Goal: Complete application form

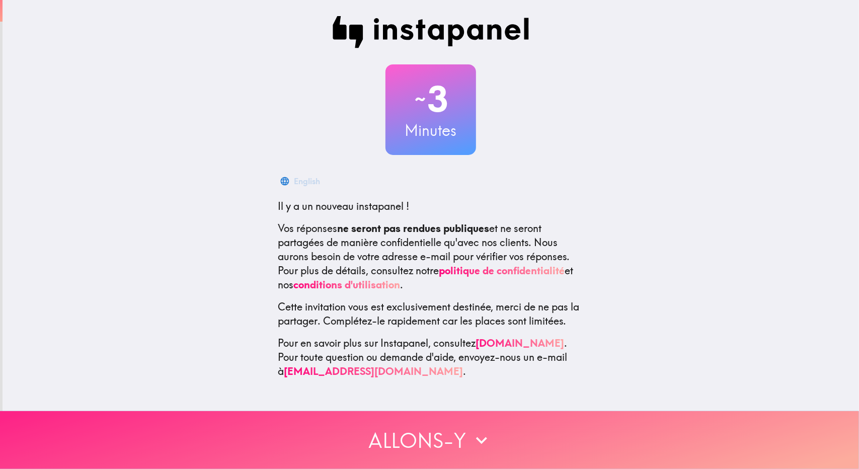
click at [438, 428] on button "Allons-y" at bounding box center [429, 440] width 859 height 58
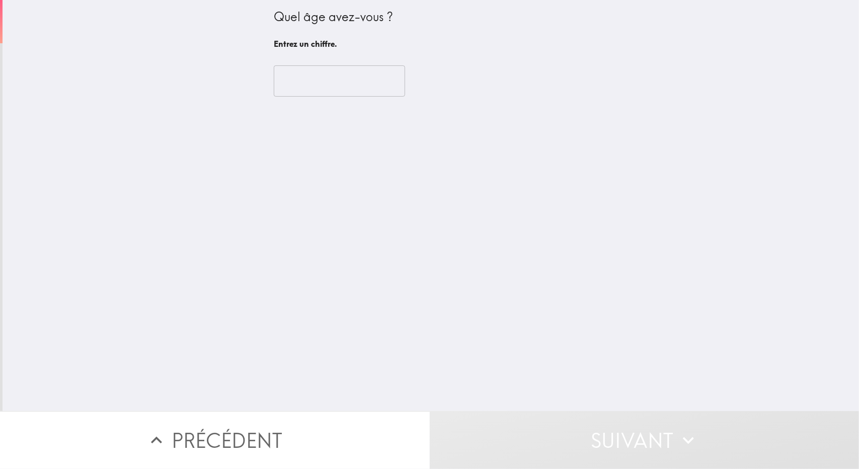
click at [324, 68] on input "number" at bounding box center [339, 80] width 131 height 31
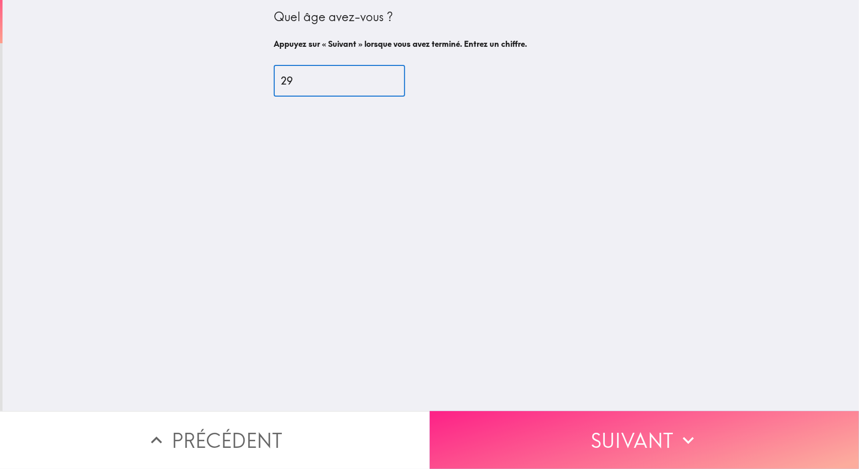
type input "29"
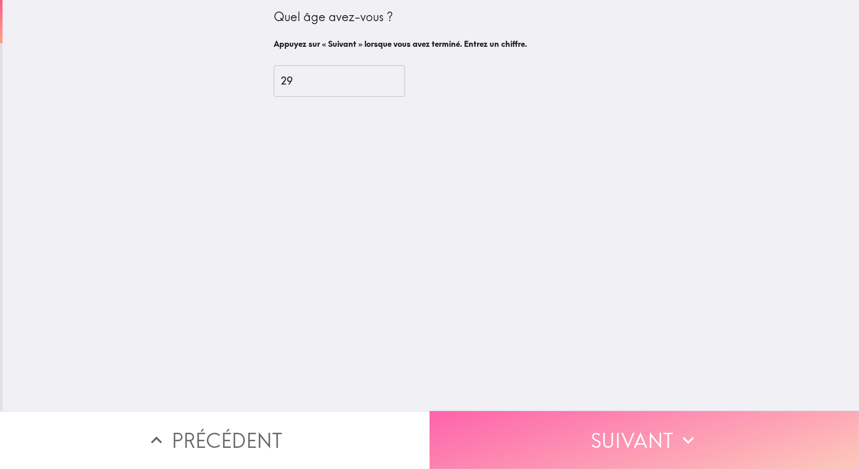
click at [655, 430] on button "Suivant" at bounding box center [645, 440] width 430 height 58
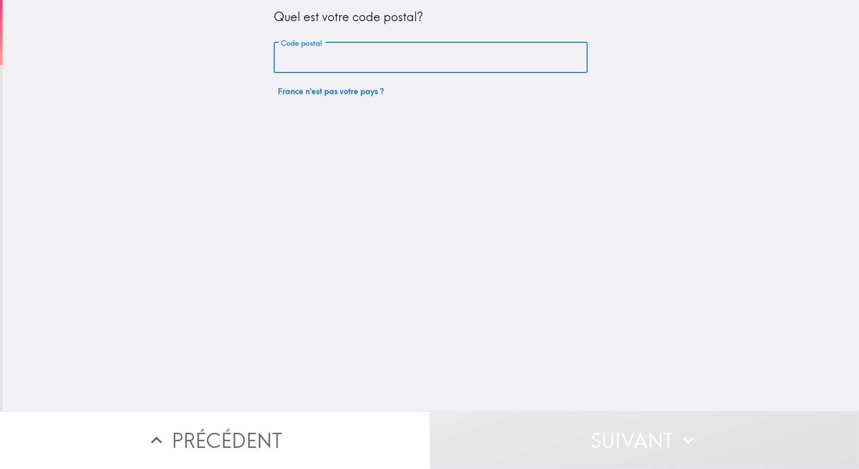
click at [367, 62] on input "Code postal" at bounding box center [431, 57] width 314 height 31
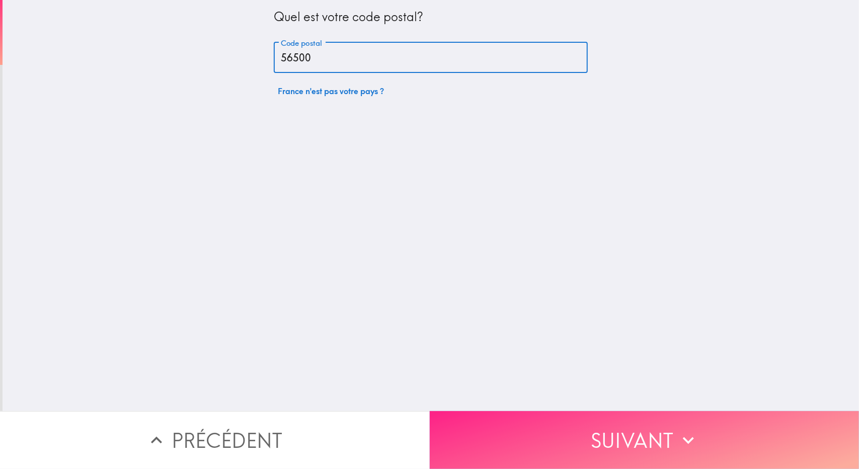
type input "56500"
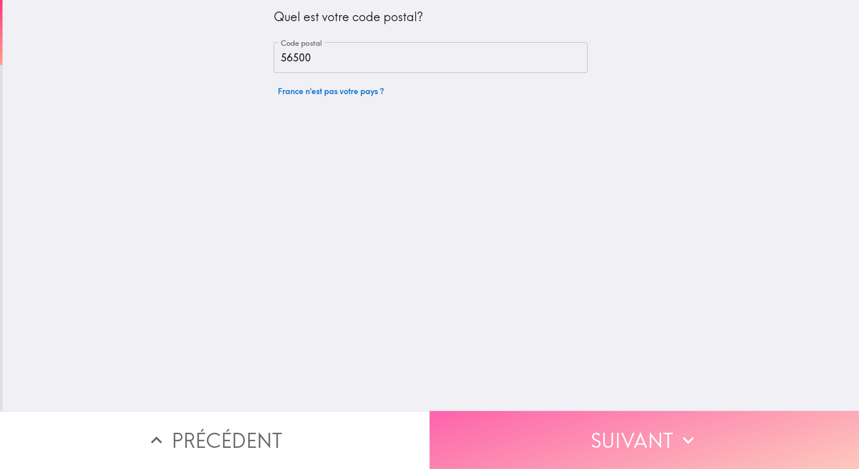
click at [639, 431] on button "Suivant" at bounding box center [645, 440] width 430 height 58
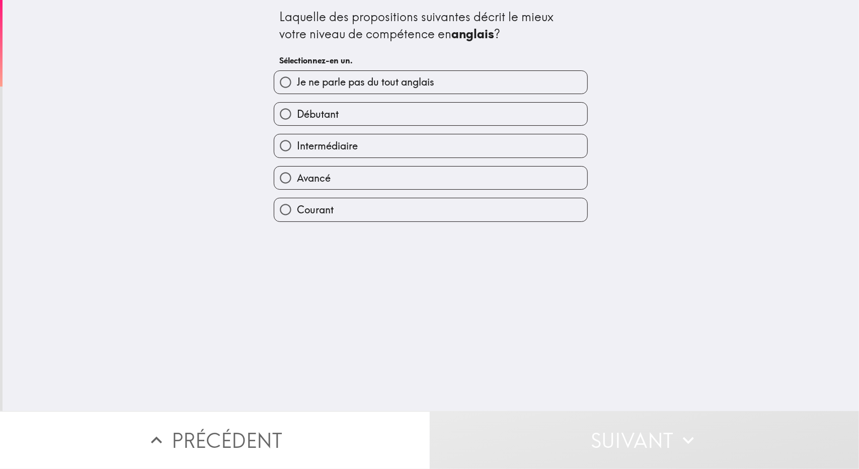
click at [337, 181] on label "Avancé" at bounding box center [430, 178] width 313 height 23
click at [297, 181] on input "Avancé" at bounding box center [285, 178] width 23 height 23
radio input "true"
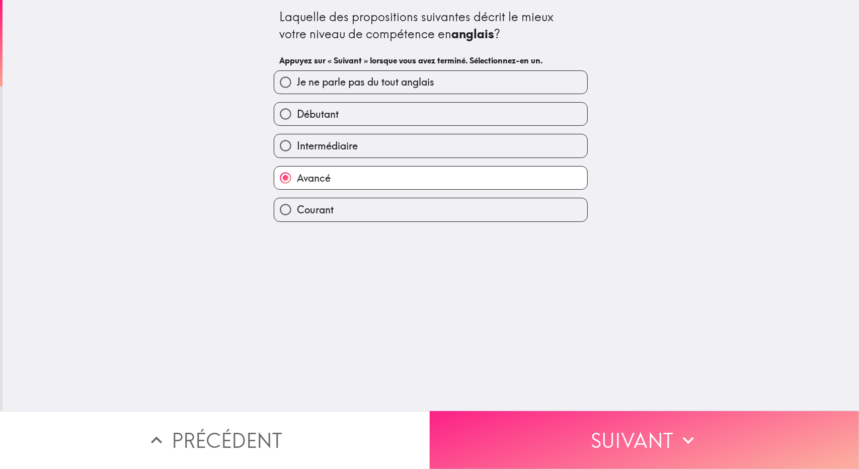
click at [657, 432] on button "Suivant" at bounding box center [645, 440] width 430 height 58
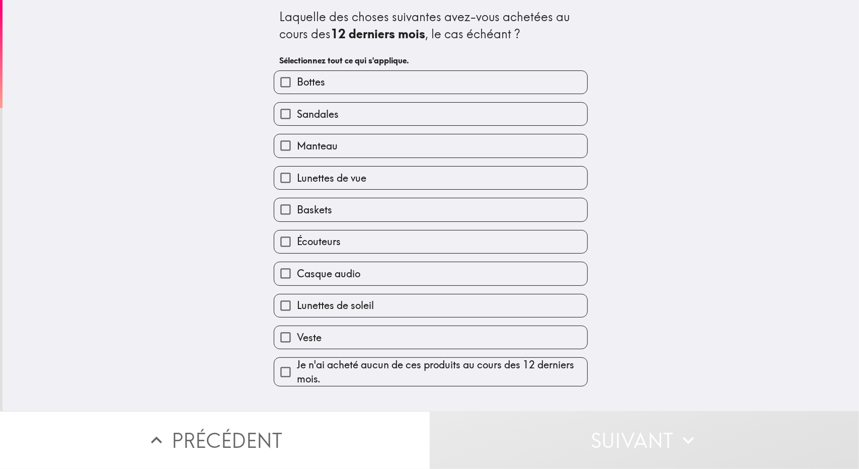
click at [333, 146] on label "Manteau" at bounding box center [430, 145] width 313 height 23
click at [297, 146] on input "Manteau" at bounding box center [285, 145] width 23 height 23
checkbox input "true"
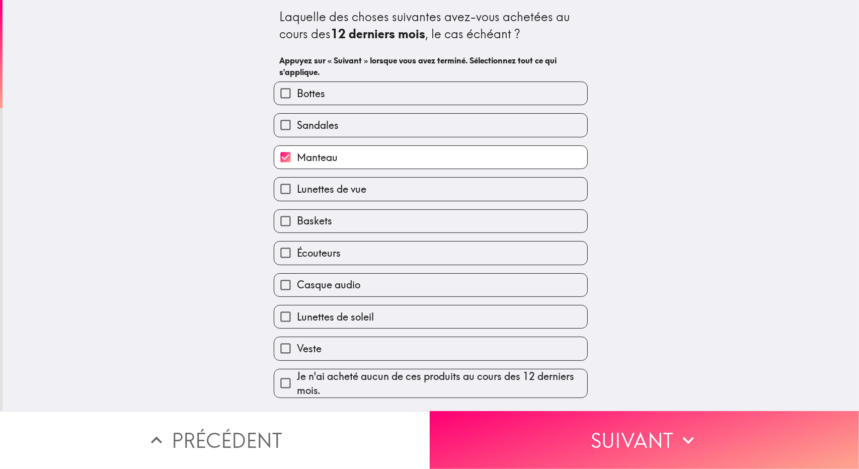
click at [327, 220] on label "Baskets" at bounding box center [430, 221] width 313 height 23
click at [297, 220] on input "Baskets" at bounding box center [285, 221] width 23 height 23
checkbox input "true"
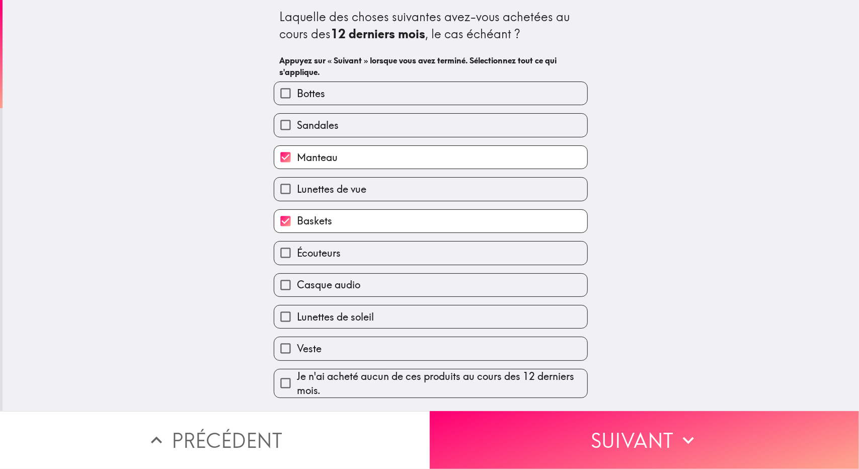
click at [324, 349] on label "Veste" at bounding box center [430, 348] width 313 height 23
click at [297, 349] on input "Veste" at bounding box center [285, 348] width 23 height 23
checkbox input "true"
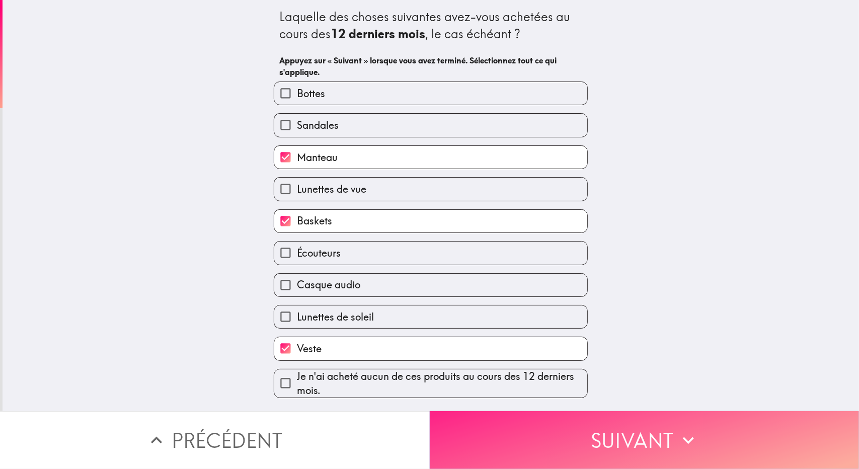
click at [623, 427] on button "Suivant" at bounding box center [645, 440] width 430 height 58
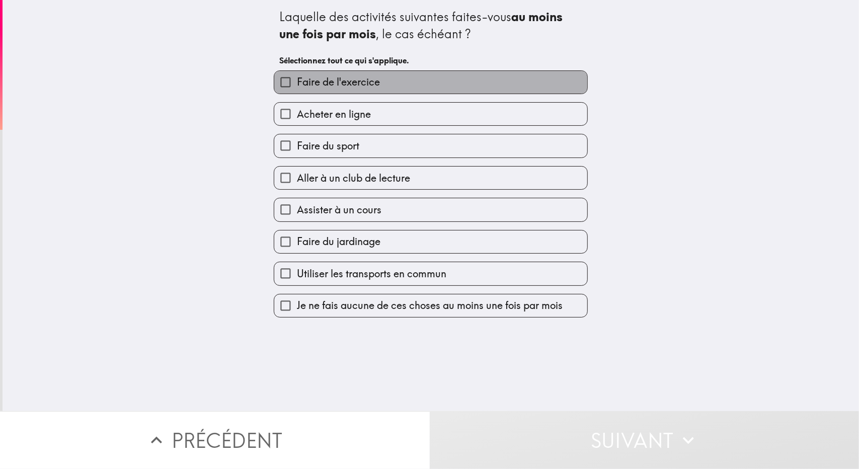
click at [333, 83] on span "Faire de l'exercice" at bounding box center [338, 82] width 83 height 14
click at [297, 83] on input "Faire de l'exercice" at bounding box center [285, 82] width 23 height 23
checkbox input "true"
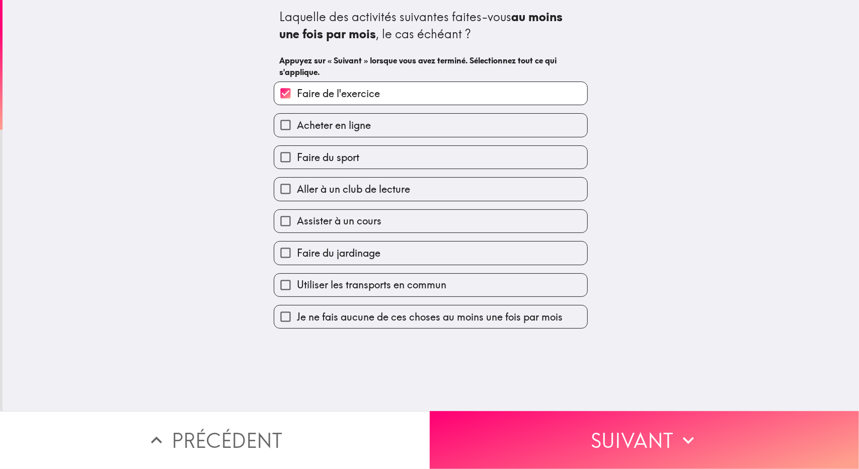
click at [347, 130] on span "Acheter en ligne" at bounding box center [334, 125] width 74 height 14
click at [297, 130] on input "Acheter en ligne" at bounding box center [285, 125] width 23 height 23
checkbox input "true"
click at [622, 429] on button "Suivant" at bounding box center [645, 440] width 430 height 58
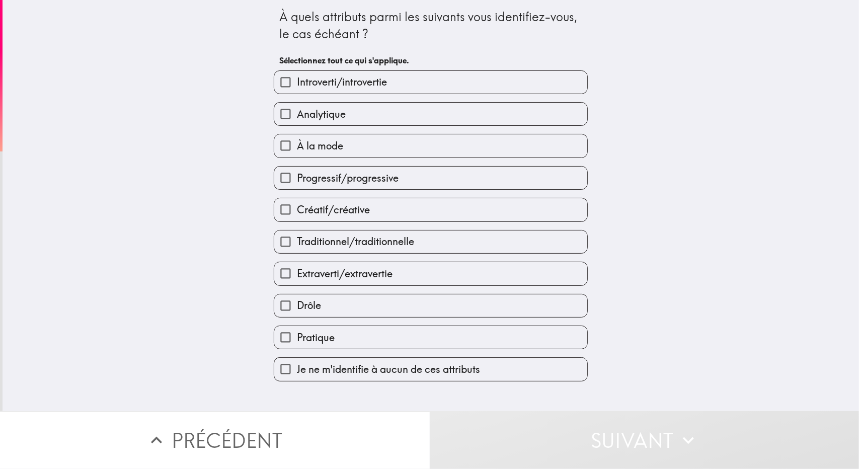
click at [371, 217] on label "Créatif/créative" at bounding box center [430, 209] width 313 height 23
click at [297, 217] on input "Créatif/créative" at bounding box center [285, 209] width 23 height 23
checkbox input "true"
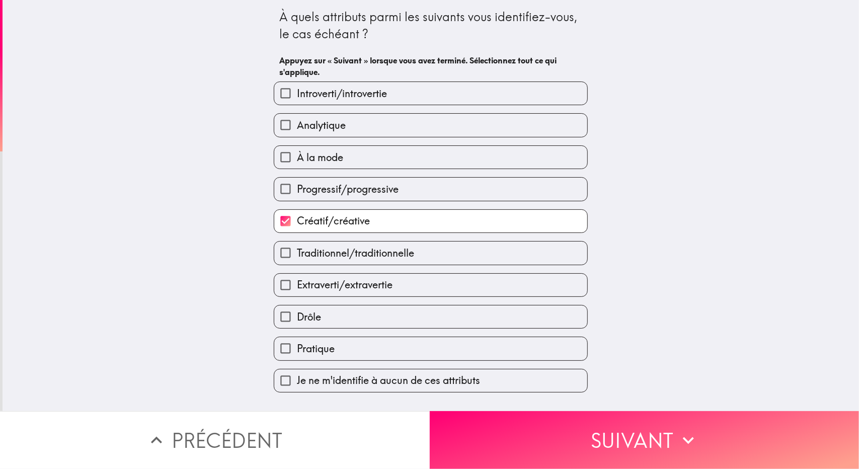
click at [385, 281] on span "Extraverti/extravertie" at bounding box center [345, 285] width 96 height 14
click at [297, 281] on input "Extraverti/extravertie" at bounding box center [285, 285] width 23 height 23
checkbox input "true"
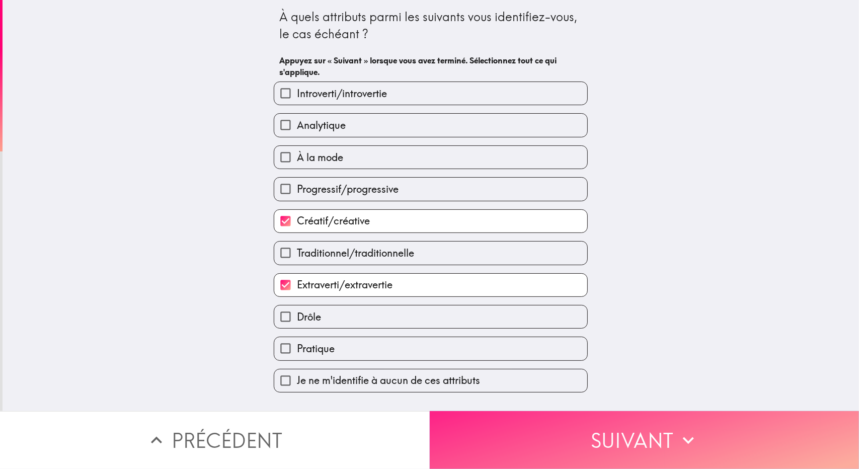
click at [576, 423] on button "Suivant" at bounding box center [645, 440] width 430 height 58
